Goal: Information Seeking & Learning: Check status

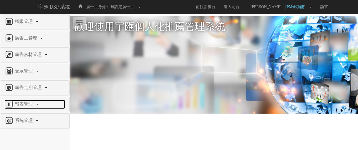
click at [27, 108] on link "報表管理" at bounding box center [34, 104] width 61 height 9
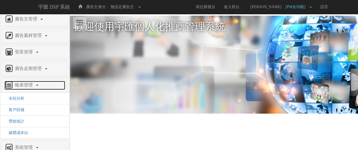
scroll to position [28, 0]
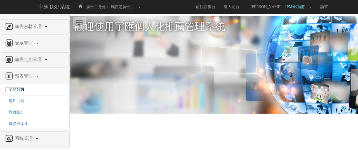
click at [23, 87] on span "全站分析" at bounding box center [14, 89] width 20 height 4
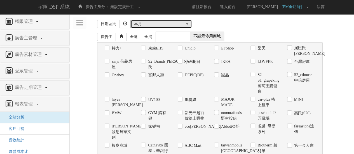
click at [152, 28] on button "本月" at bounding box center [161, 24] width 62 height 8
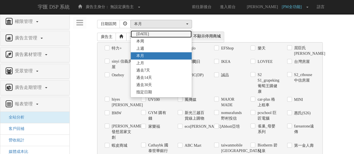
click at [154, 34] on link "[DATE]" at bounding box center [161, 33] width 61 height 7
select select "LastDay"
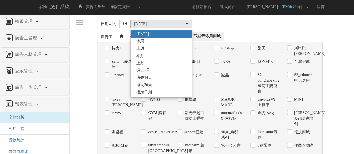
click at [277, 27] on div "[DATE] 本[PERSON_NAME] 本月 上月 過去7天 過去14天 過去30天 指定日期 [DATE] [DATE] 本[PERSON_NAME] …" at bounding box center [228, 24] width 196 height 8
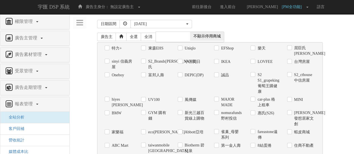
scroll to position [541, 0]
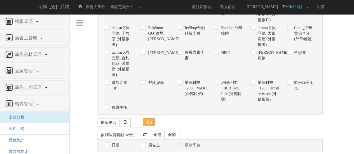
click at [189, 80] on label "塔圖科技_2808_MARS (外部帳號)" at bounding box center [194, 88] width 22 height 17
click at [181, 81] on input "塔圖科技_2808_MARS (外部帳號)" at bounding box center [180, 83] width 4 height 4
checkbox input "true"
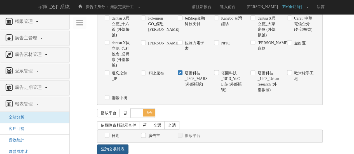
click at [118, 145] on link "查詢交易報表" at bounding box center [112, 150] width 31 height 10
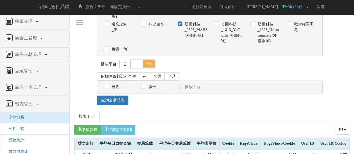
click at [108, 82] on div "日期 廣告主 播放平台 日期呈現方式： 依日呈現 依周呈現 依月呈現" at bounding box center [209, 87] width 225 height 13
click at [109, 84] on div "日期" at bounding box center [119, 87] width 28 height 6
click at [107, 84] on div "日期" at bounding box center [119, 87] width 28 height 6
click at [107, 85] on input "日期" at bounding box center [107, 87] width 4 height 4
checkbox input "true"
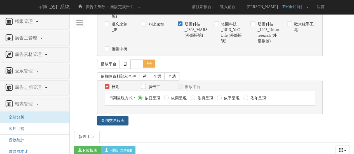
click at [118, 116] on link "查詢交易報表" at bounding box center [112, 121] width 31 height 10
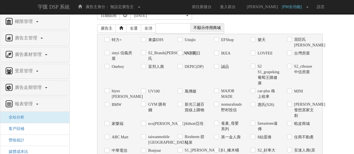
scroll to position [0, 0]
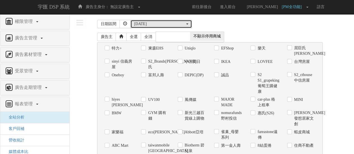
click at [158, 27] on button "[DATE]" at bounding box center [161, 24] width 62 height 8
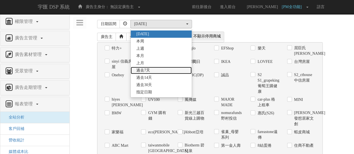
click at [151, 67] on link "過去7天" at bounding box center [161, 70] width 61 height 7
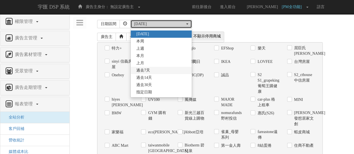
select select "Past7"
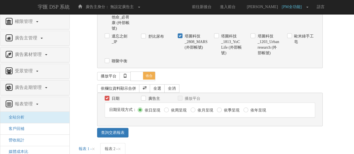
scroll to position [634, 0]
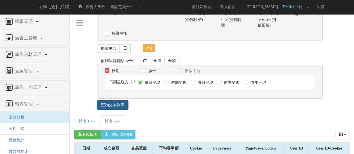
click at [118, 100] on link "查詢交易報表" at bounding box center [112, 105] width 31 height 10
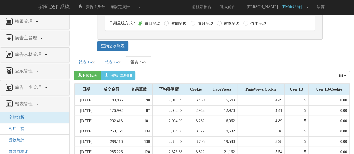
scroll to position [716, 0]
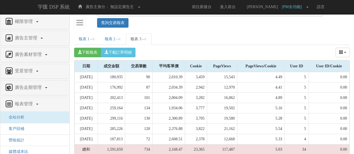
copy div
